Goal: Task Accomplishment & Management: Use online tool/utility

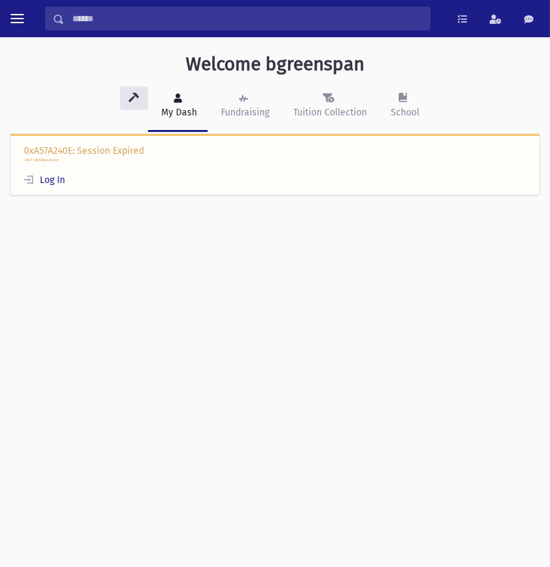
click at [68, 179] on div "0xA57A240E: Session Expired /WGT/WgtDisplayIndex Log In" at bounding box center [275, 165] width 529 height 62
click at [55, 181] on link "Log In" at bounding box center [44, 180] width 41 height 11
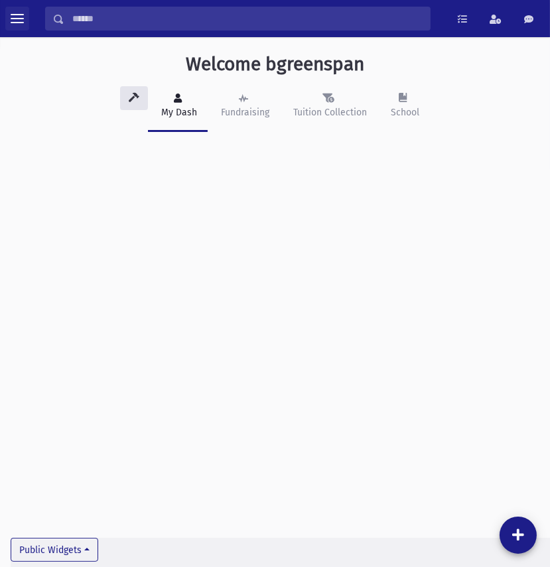
click at [21, 13] on span "toggle menu" at bounding box center [17, 18] width 13 height 13
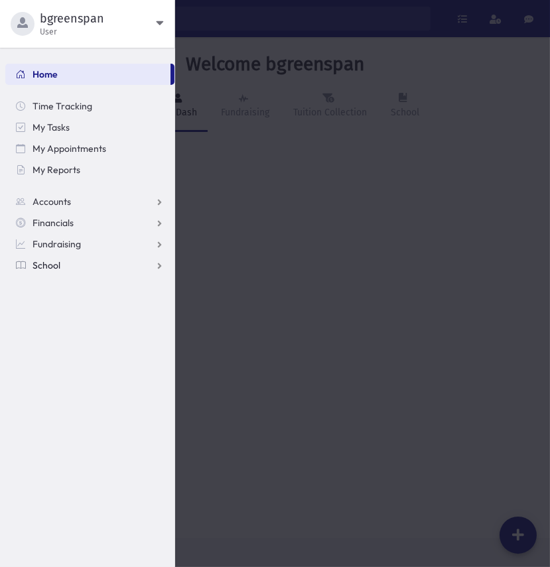
click at [50, 260] on span "School" at bounding box center [47, 265] width 28 height 12
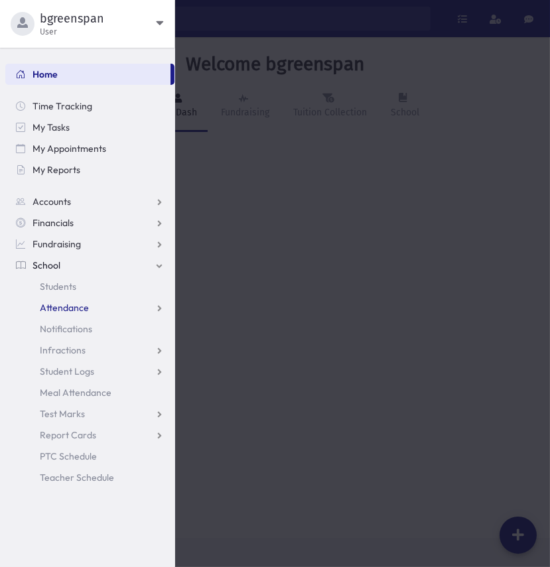
click at [54, 307] on span "Attendance" at bounding box center [64, 308] width 49 height 12
click at [55, 330] on span "Entry" at bounding box center [61, 329] width 23 height 12
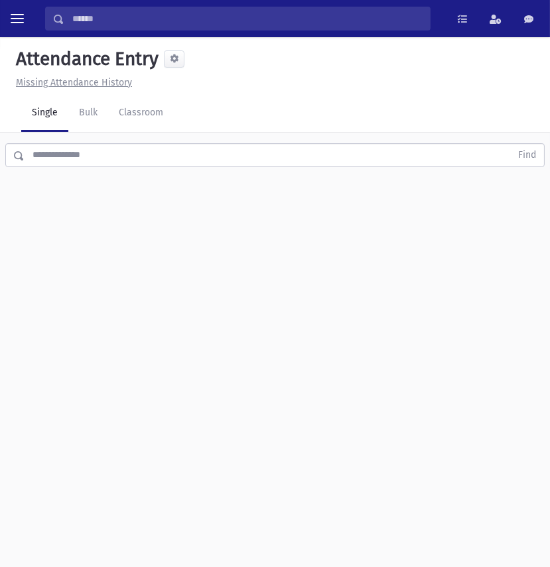
click at [90, 153] on input "text" at bounding box center [268, 155] width 486 height 24
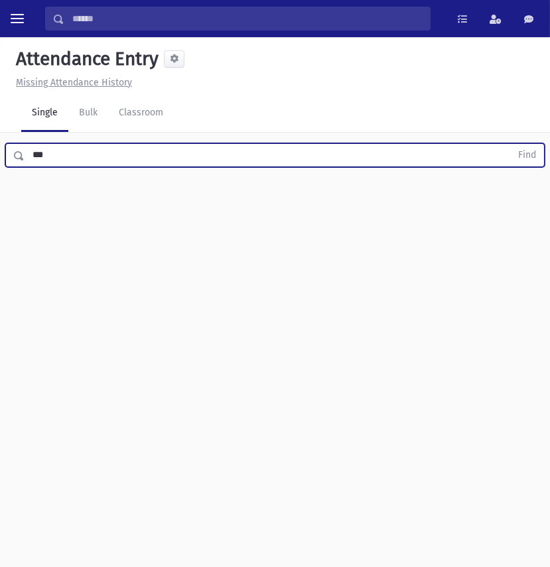
type input "***"
click at [510, 144] on button "Find" at bounding box center [527, 155] width 34 height 23
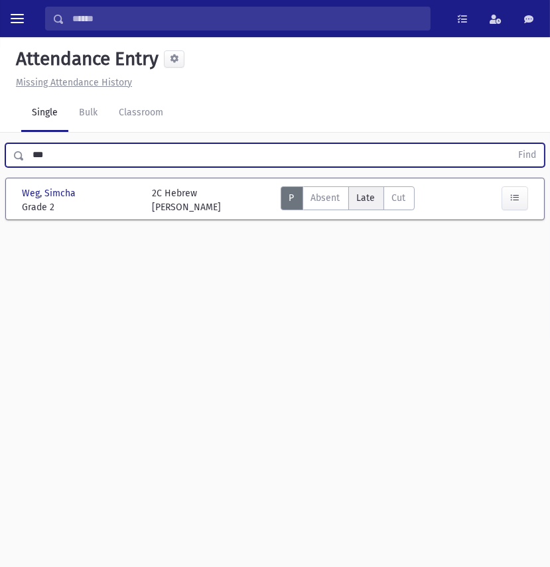
click at [365, 196] on span "Late" at bounding box center [366, 197] width 19 height 11
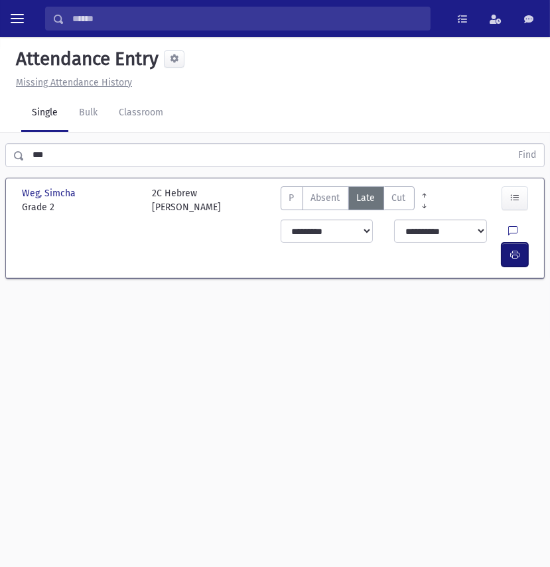
click at [514, 250] on icon "button" at bounding box center [514, 255] width 9 height 11
